Goal: Information Seeking & Learning: Find specific fact

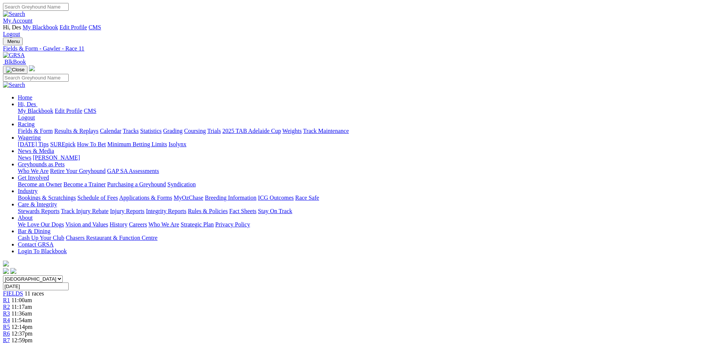
scroll to position [3416, 0]
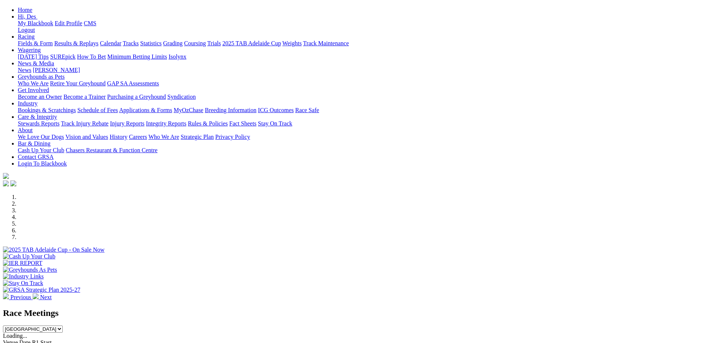
scroll to position [74, 0]
